Goal: Task Accomplishment & Management: Use online tool/utility

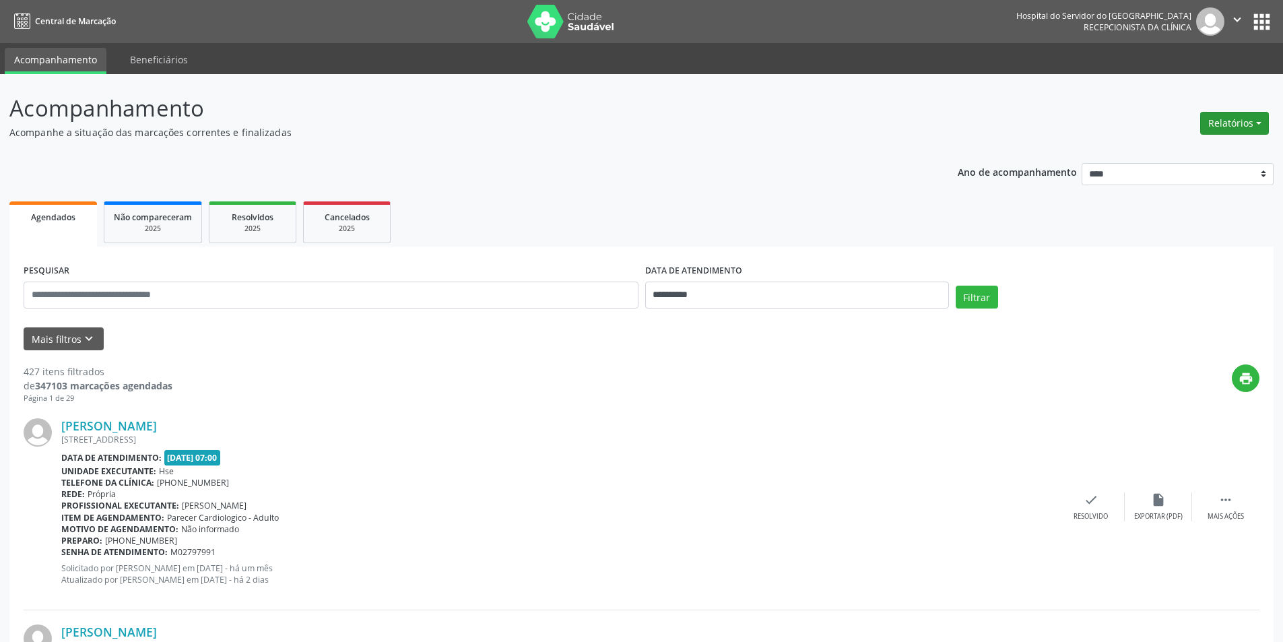
click at [1243, 117] on button "Relatórios" at bounding box center [1234, 123] width 69 height 23
click at [1158, 152] on link "Agendamentos" at bounding box center [1197, 152] width 145 height 19
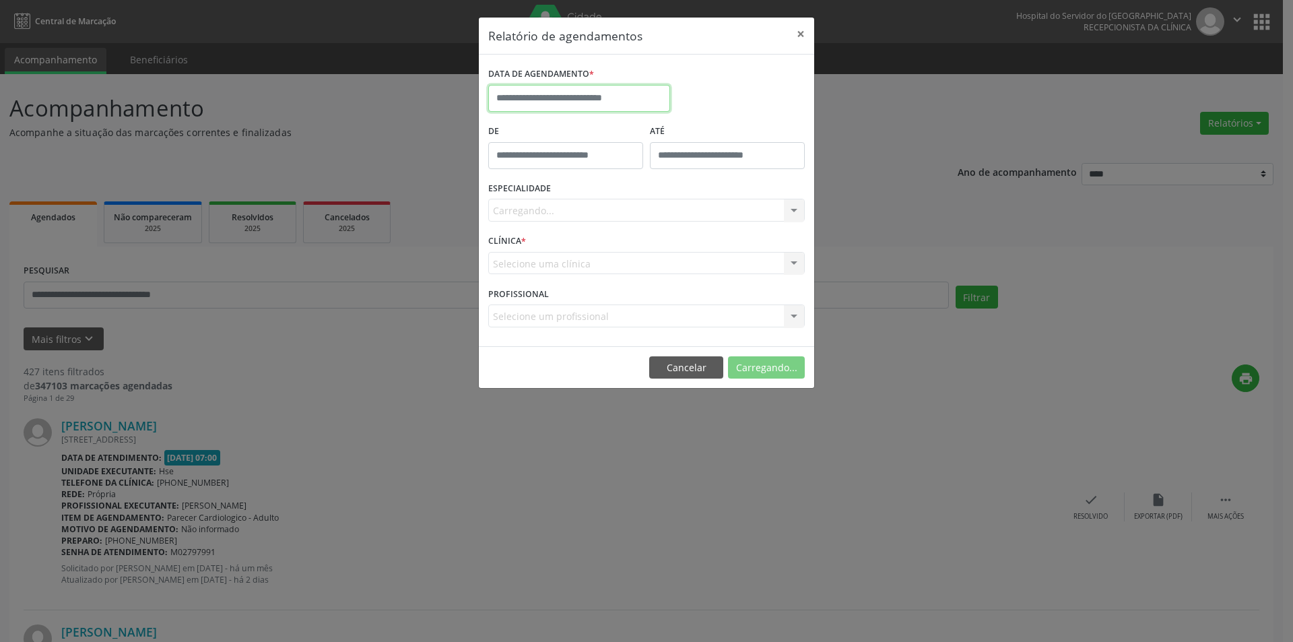
click at [567, 94] on input "text" at bounding box center [579, 98] width 182 height 27
click at [531, 247] on span "18" at bounding box center [532, 249] width 26 height 26
type input "**********"
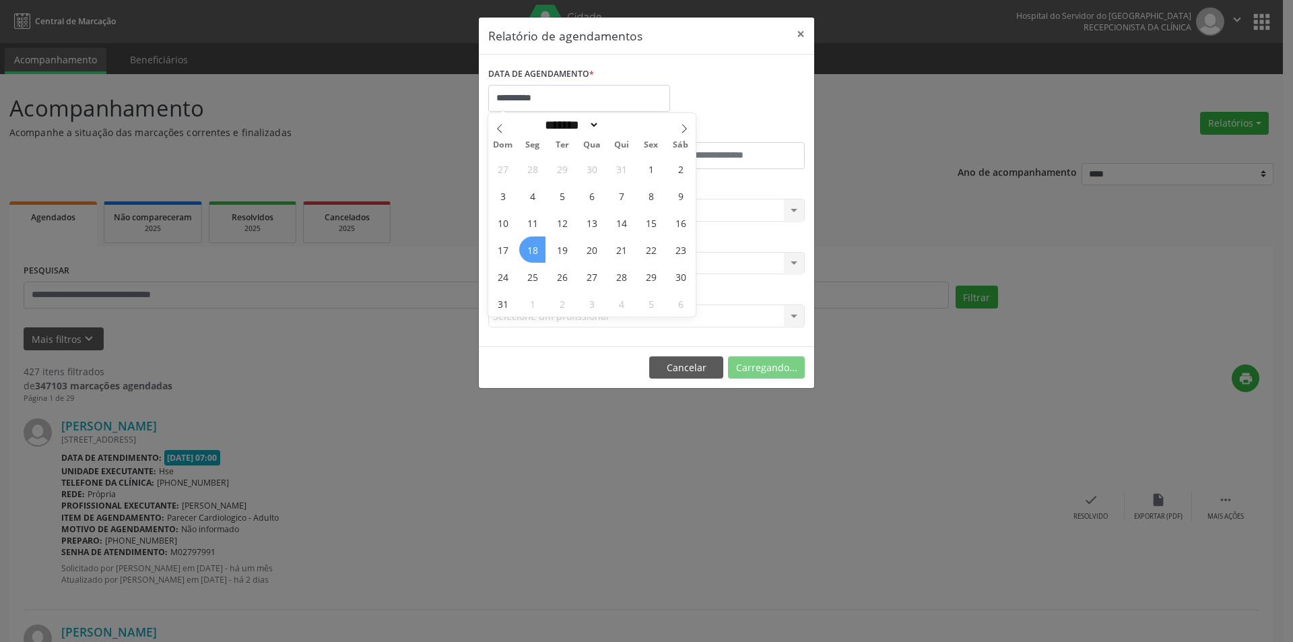
click at [531, 247] on span "18" at bounding box center [532, 249] width 26 height 26
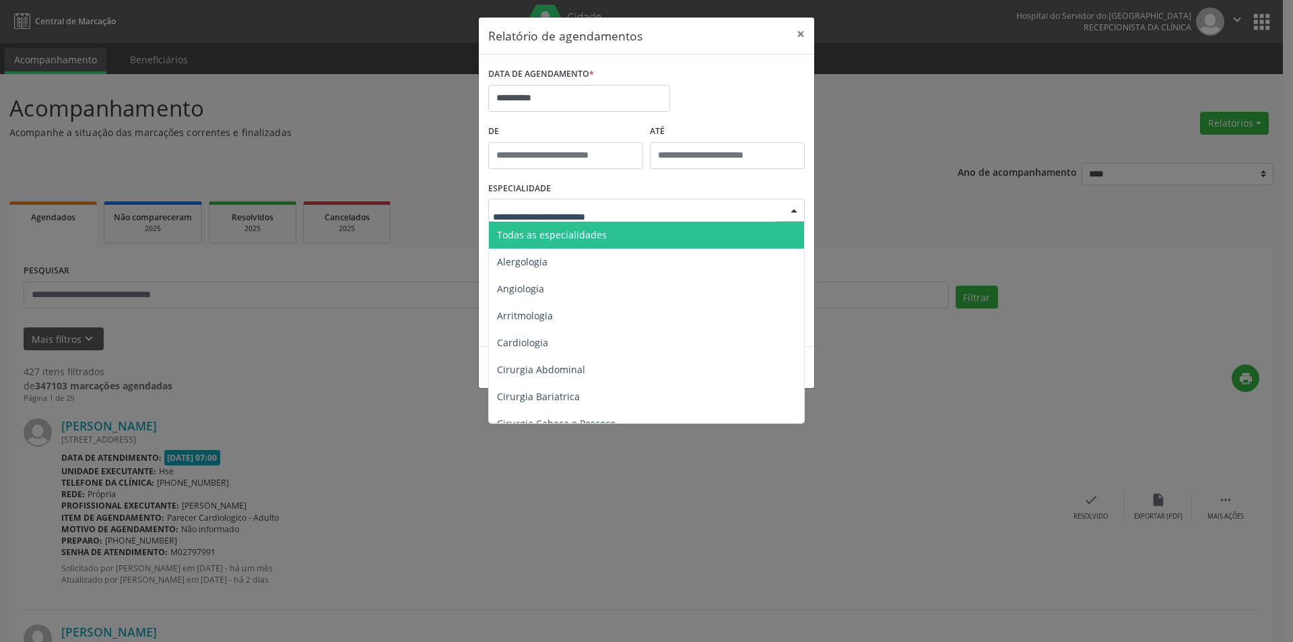
click at [634, 210] on div at bounding box center [646, 210] width 317 height 23
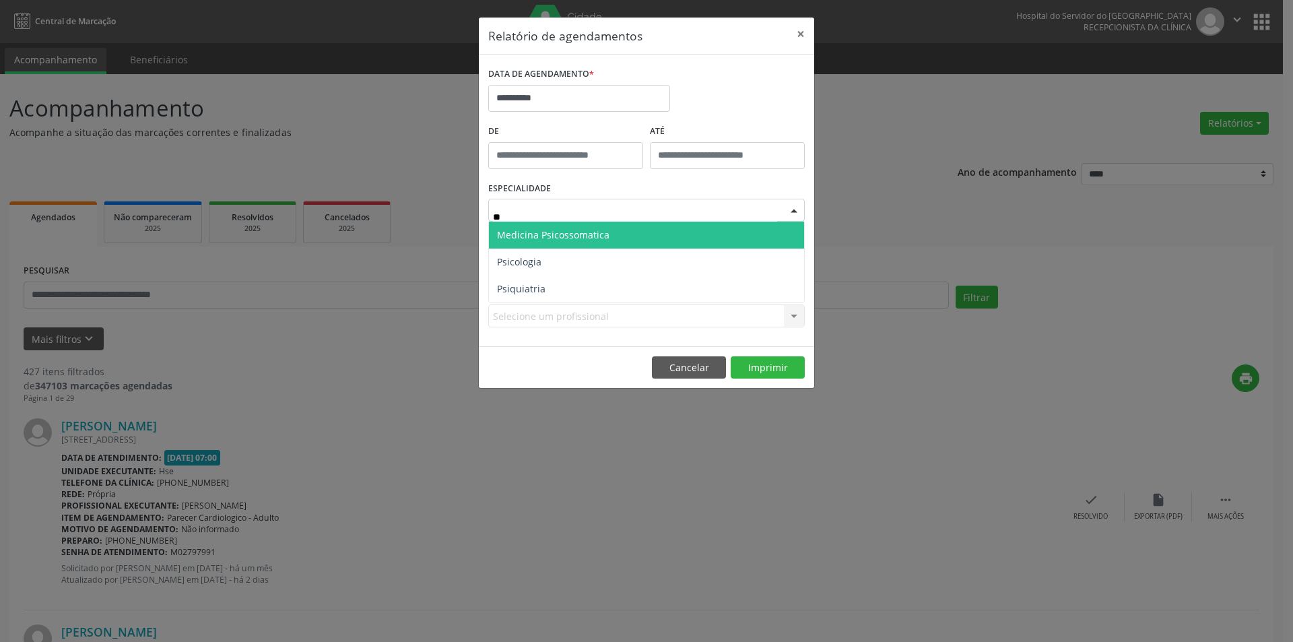
type input "***"
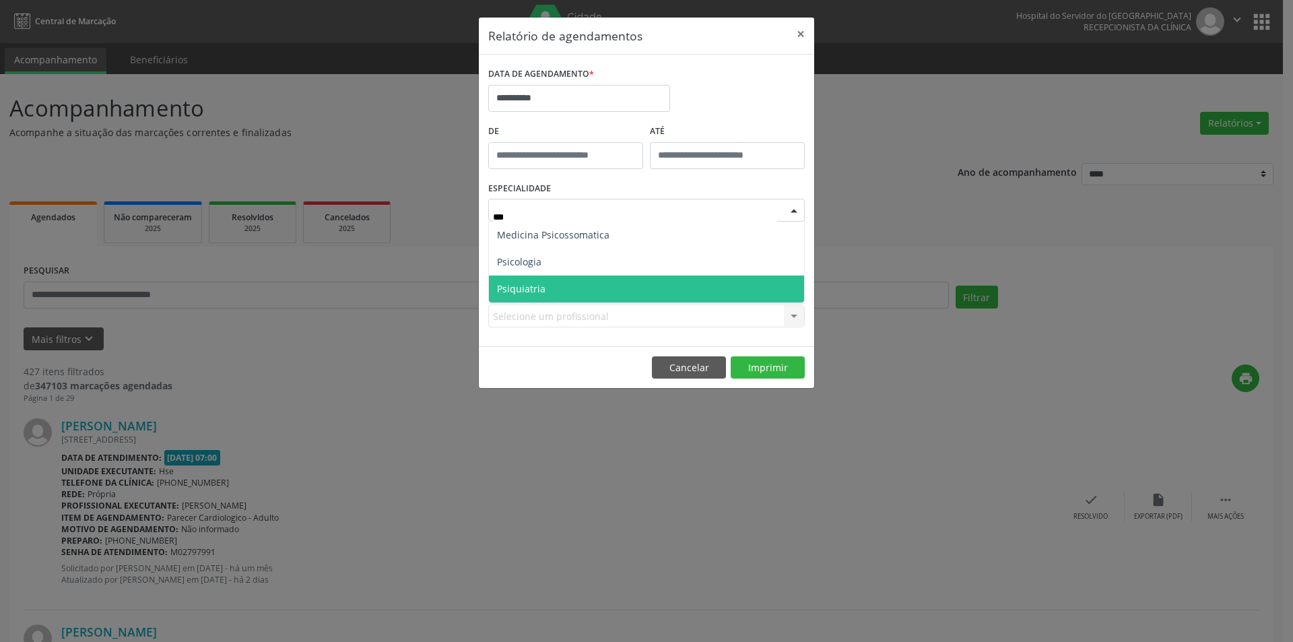
click at [555, 286] on span "Psiquiatria" at bounding box center [646, 288] width 315 height 27
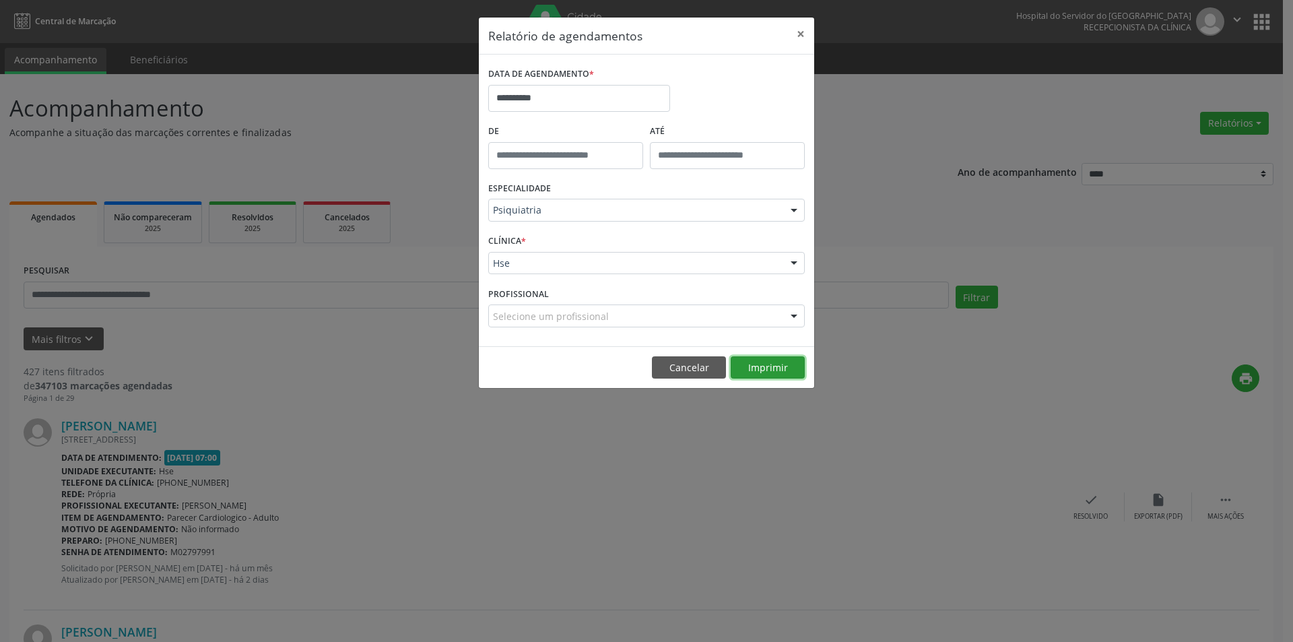
click at [766, 366] on button "Imprimir" at bounding box center [768, 367] width 74 height 23
click at [678, 364] on button "Cancelar" at bounding box center [689, 367] width 74 height 23
